Goal: Transaction & Acquisition: Purchase product/service

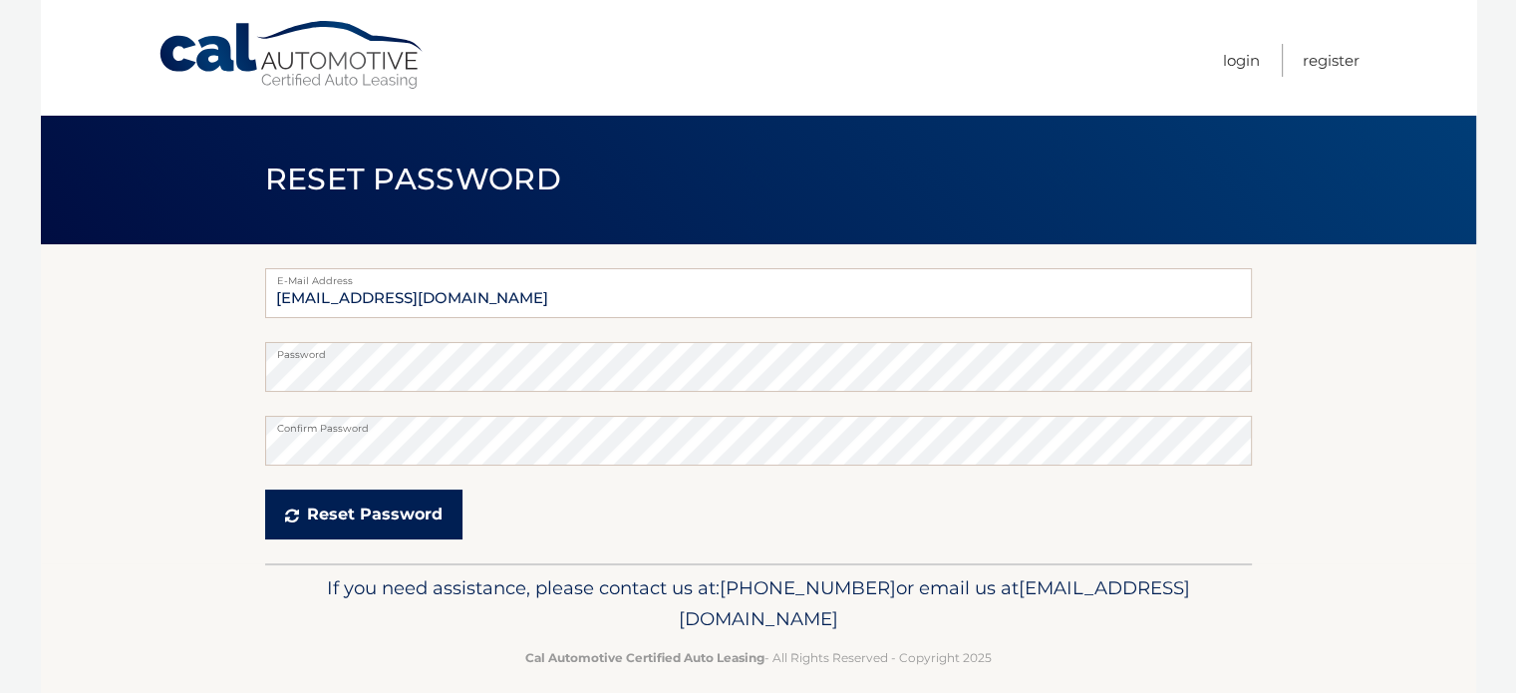
click at [359, 518] on button "Reset Password" at bounding box center [363, 514] width 197 height 50
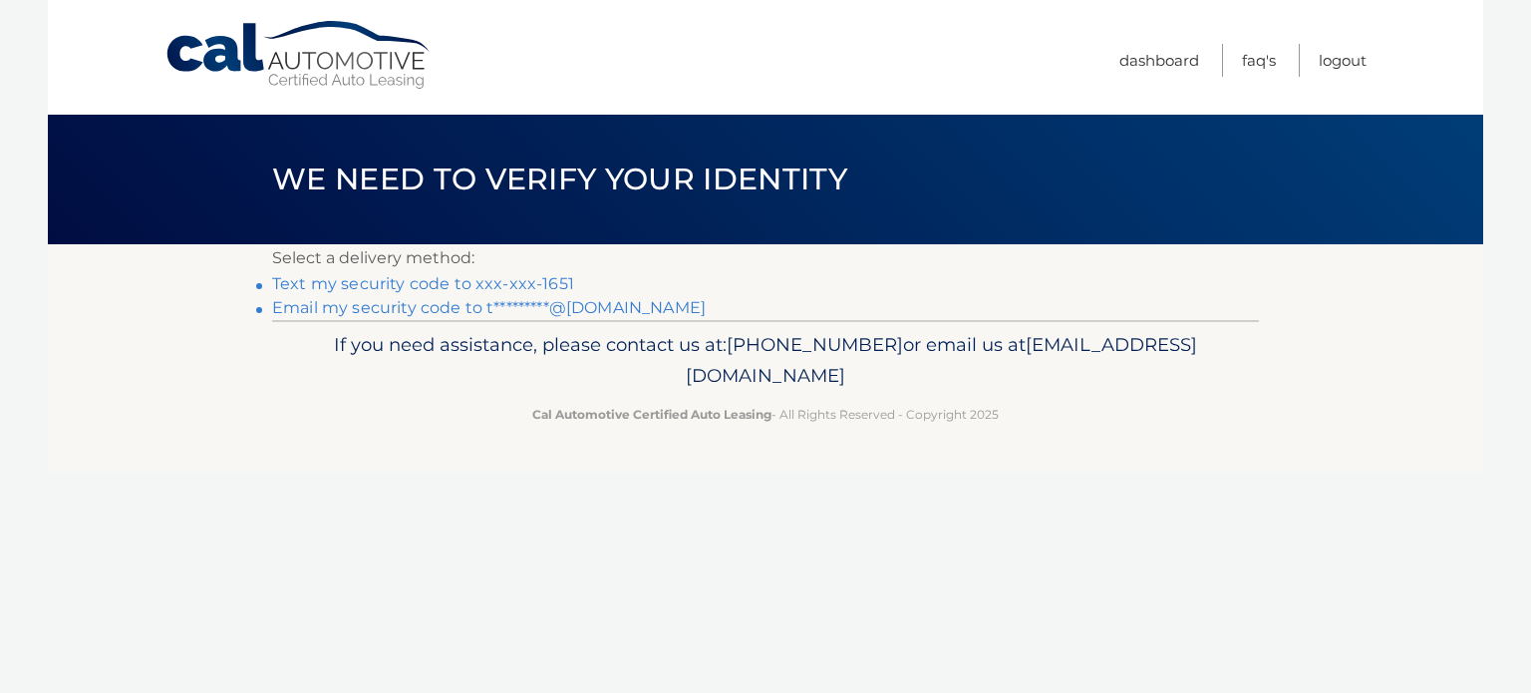
click at [509, 275] on link "Text my security code to xxx-xxx-1651" at bounding box center [423, 283] width 302 height 19
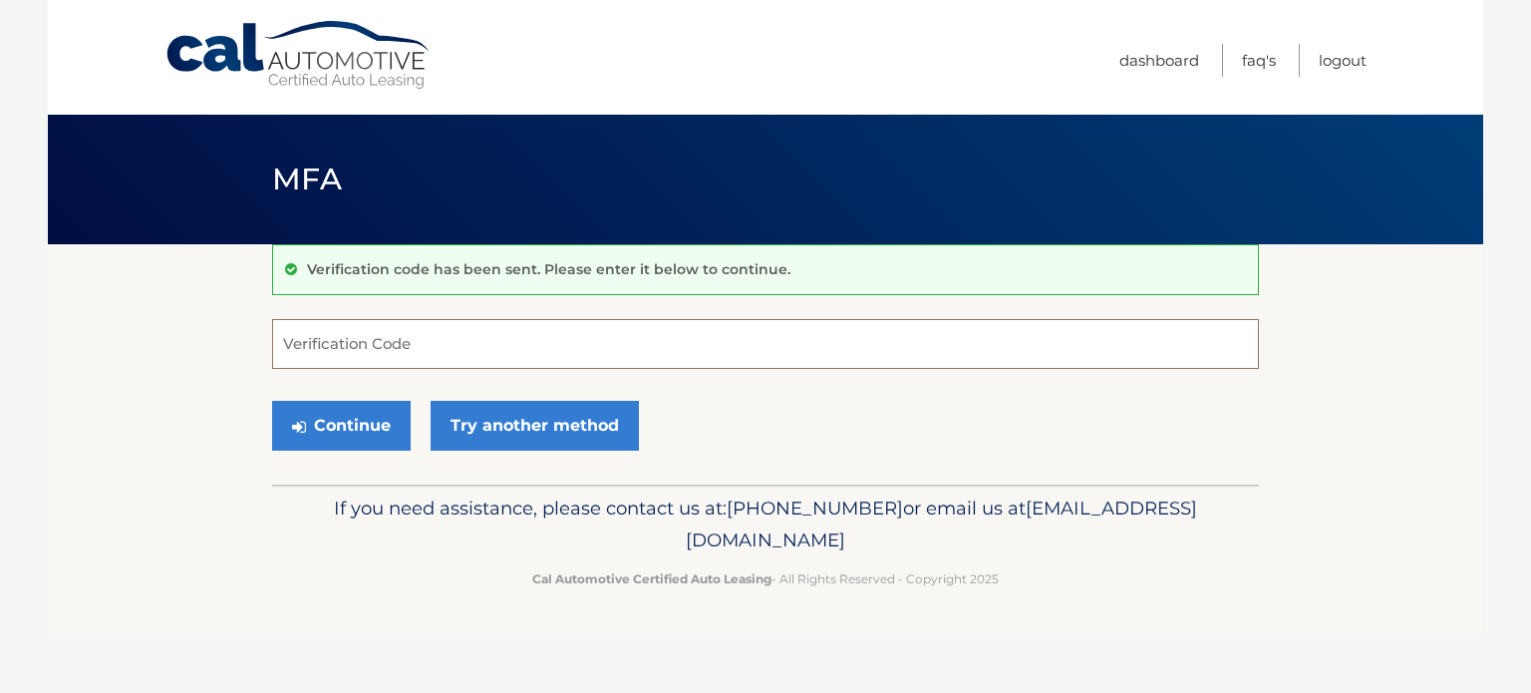
click at [323, 344] on input "Verification Code" at bounding box center [765, 344] width 986 height 50
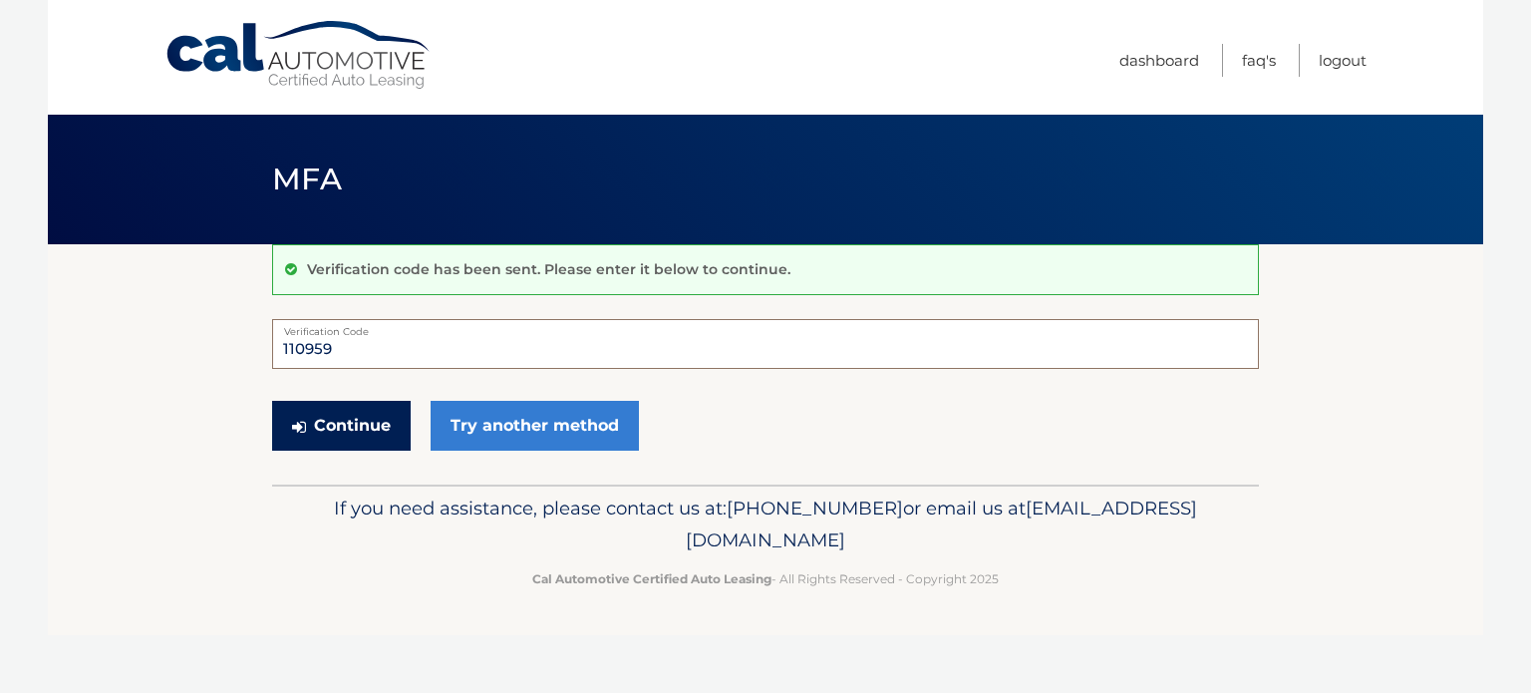
drag, startPoint x: 323, startPoint y: 344, endPoint x: 354, endPoint y: 421, distance: 83.6
click at [354, 421] on form "110959 Verification Code Continue Try another method" at bounding box center [765, 389] width 986 height 141
type input "110959"
click at [354, 421] on button "Continue" at bounding box center [341, 426] width 139 height 50
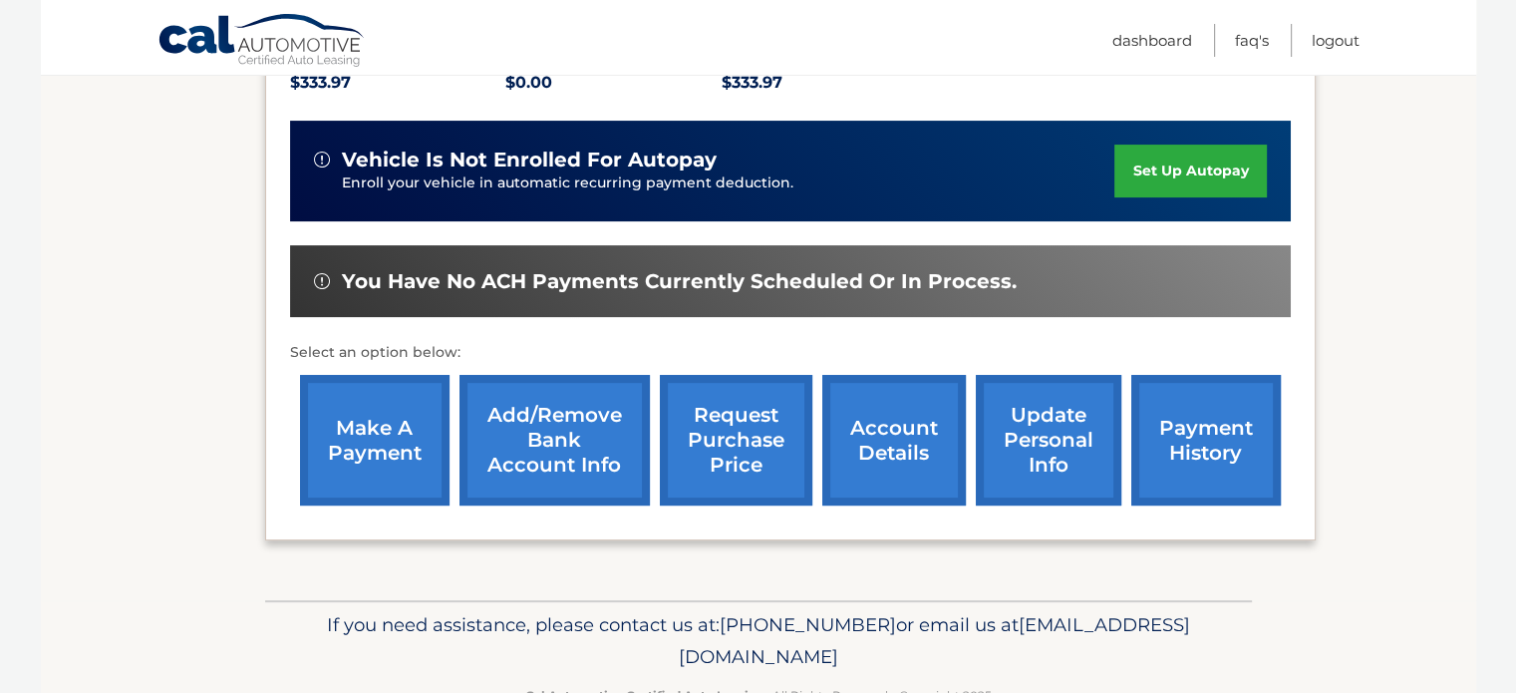
scroll to position [454, 0]
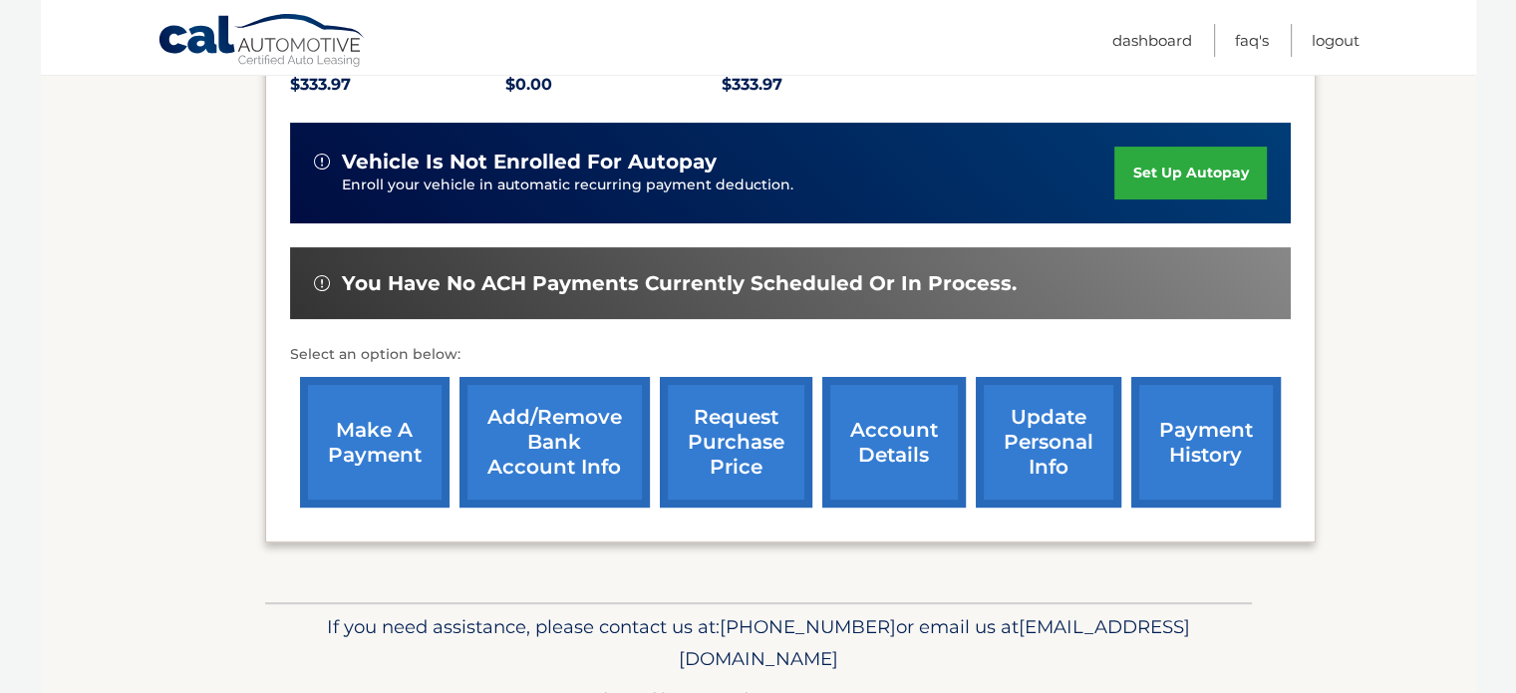
click at [410, 418] on link "make a payment" at bounding box center [374, 442] width 149 height 131
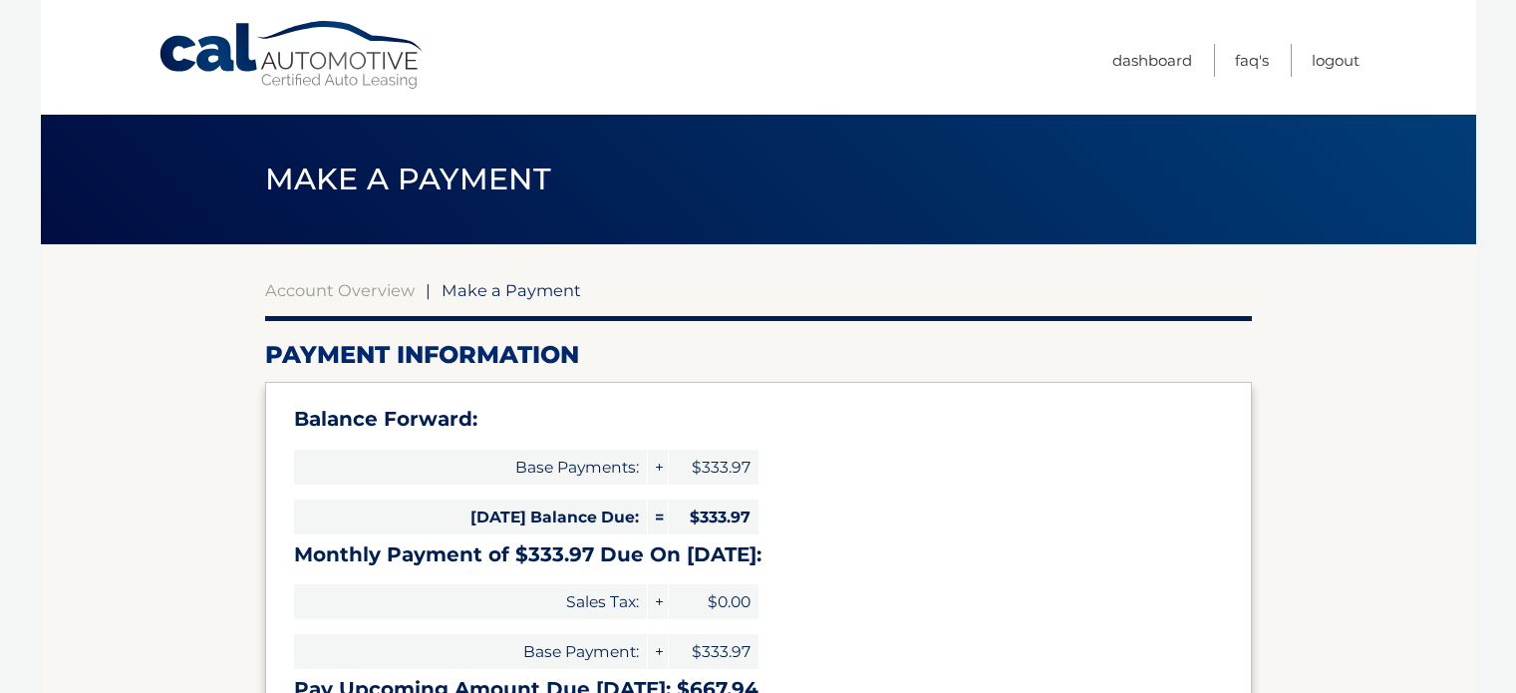
select select "YTA5NjJiZTctYWJlNS00NmM2LWI4NmItNzcxNGQ4MGViMzZi"
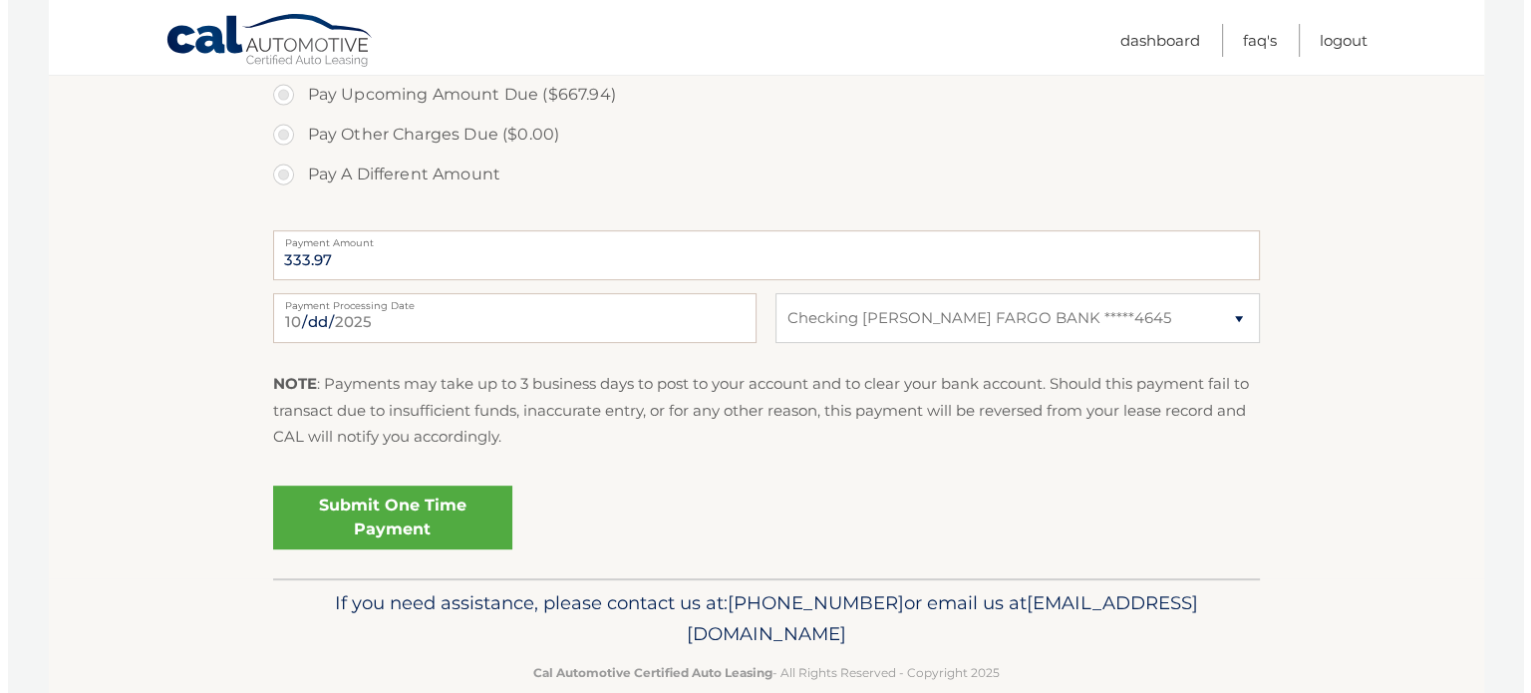
scroll to position [814, 0]
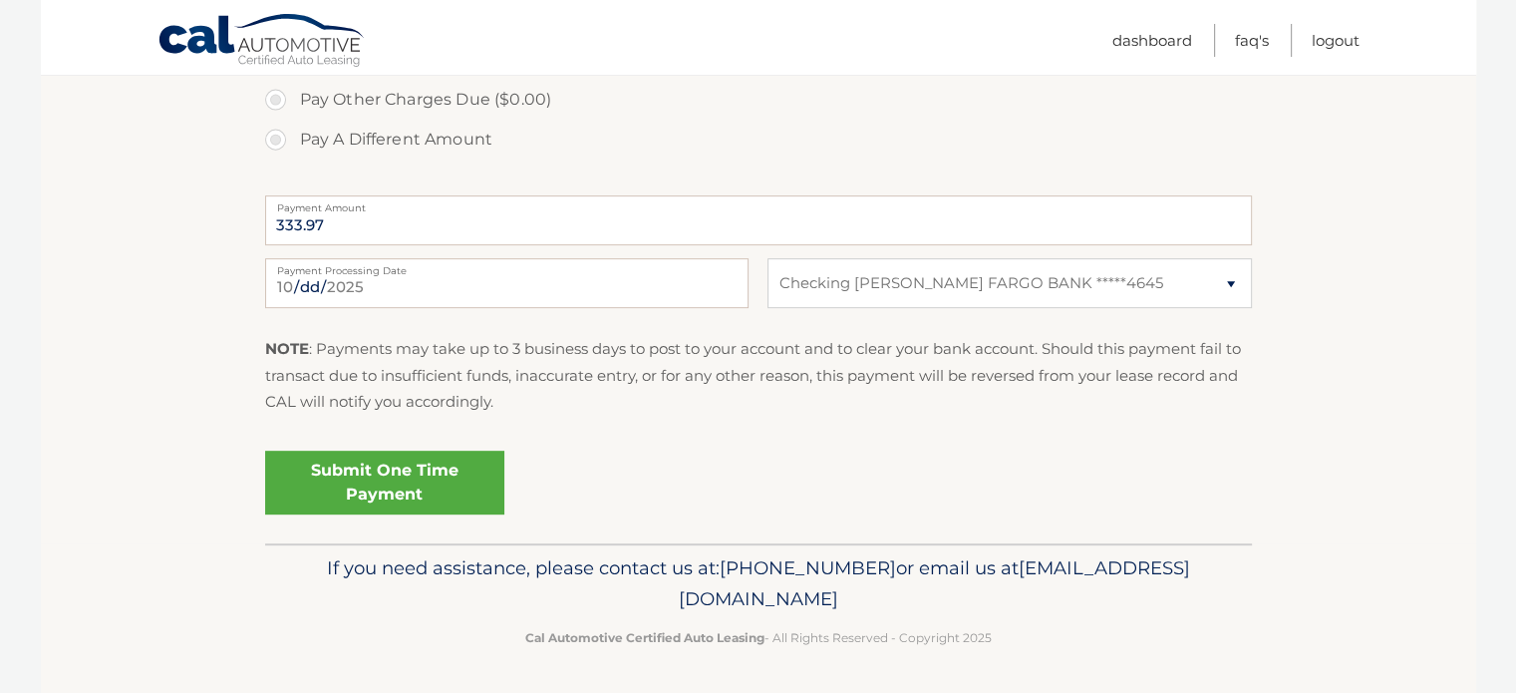
click at [417, 479] on link "Submit One Time Payment" at bounding box center [384, 482] width 239 height 64
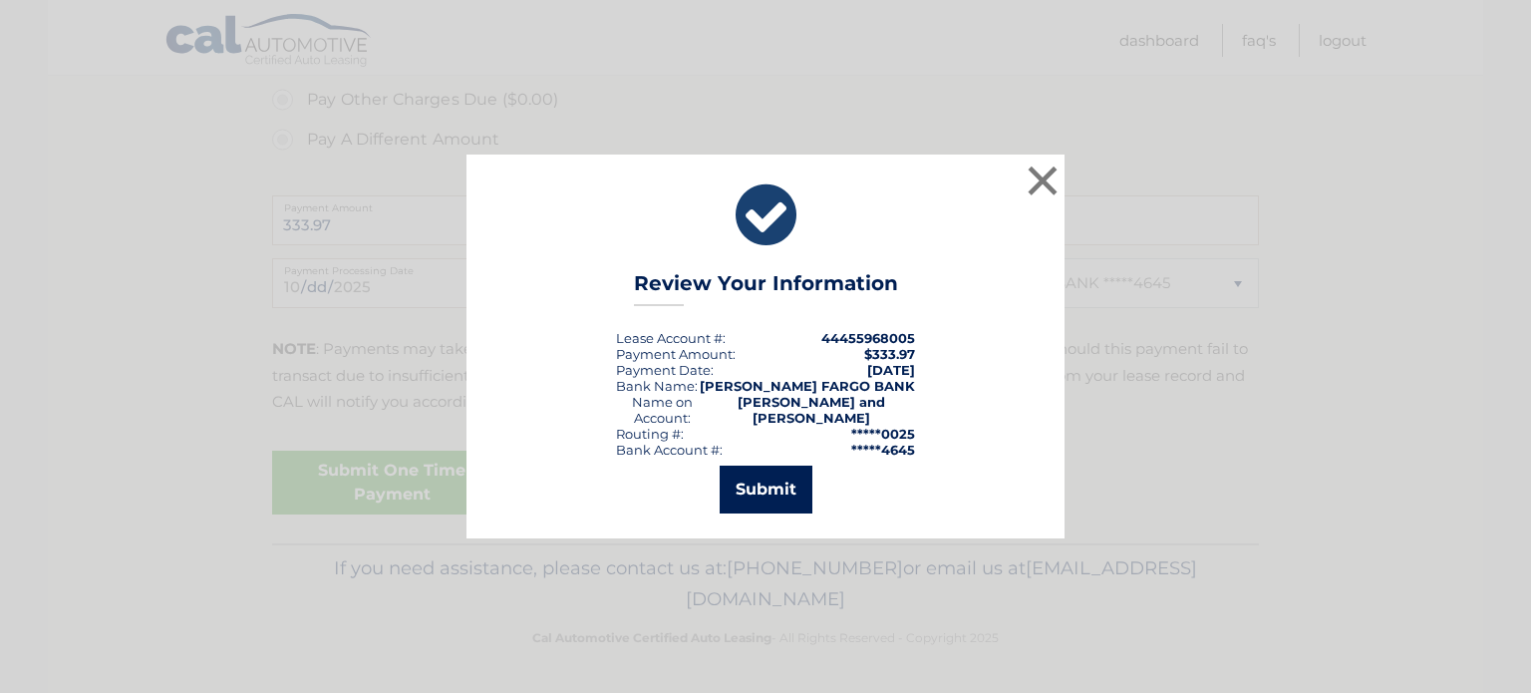
click at [761, 471] on button "Submit" at bounding box center [765, 489] width 93 height 48
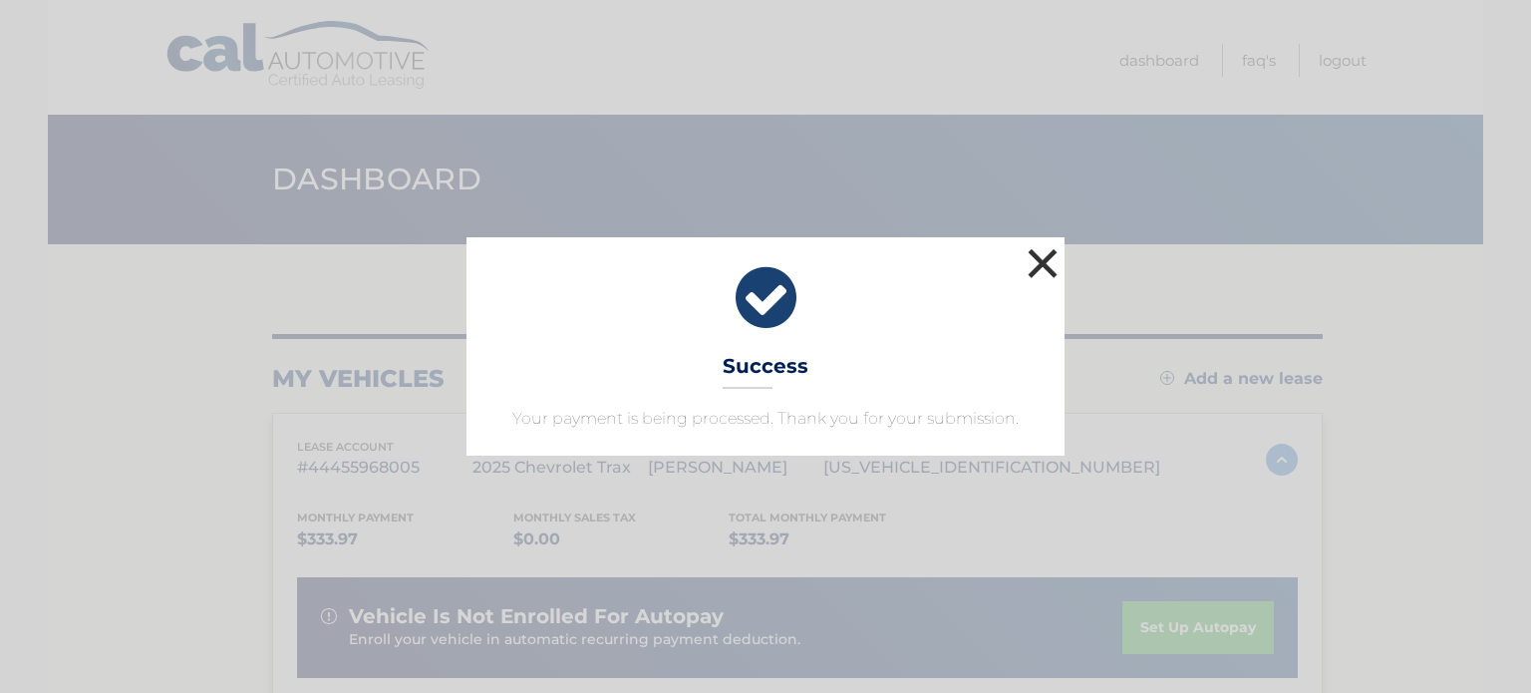
click at [1039, 255] on button "×" at bounding box center [1042, 263] width 40 height 40
